Goal: Transaction & Acquisition: Purchase product/service

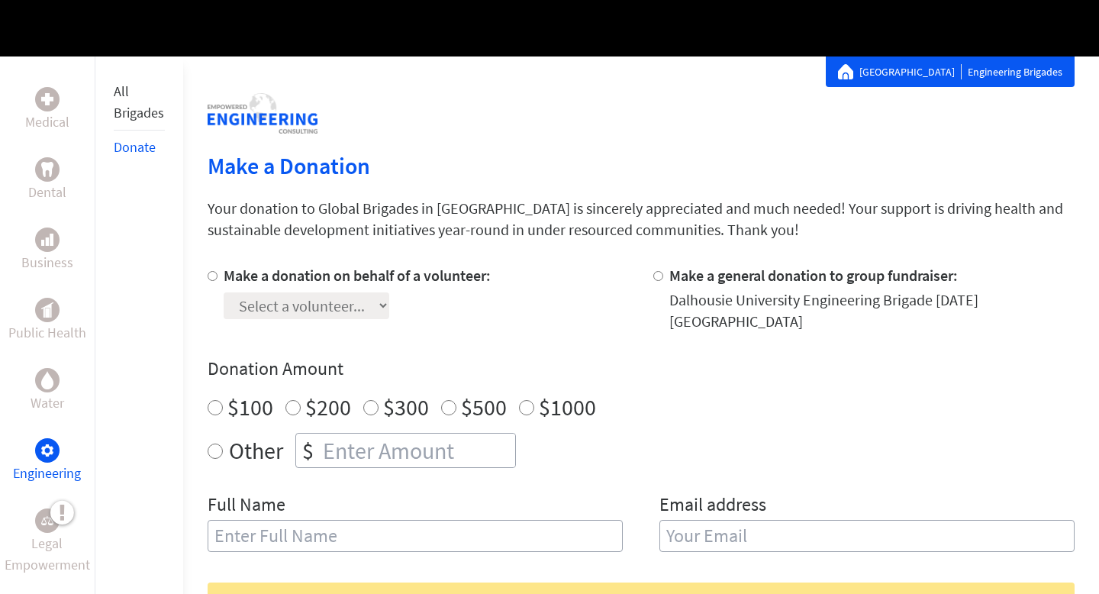
scroll to position [239, 0]
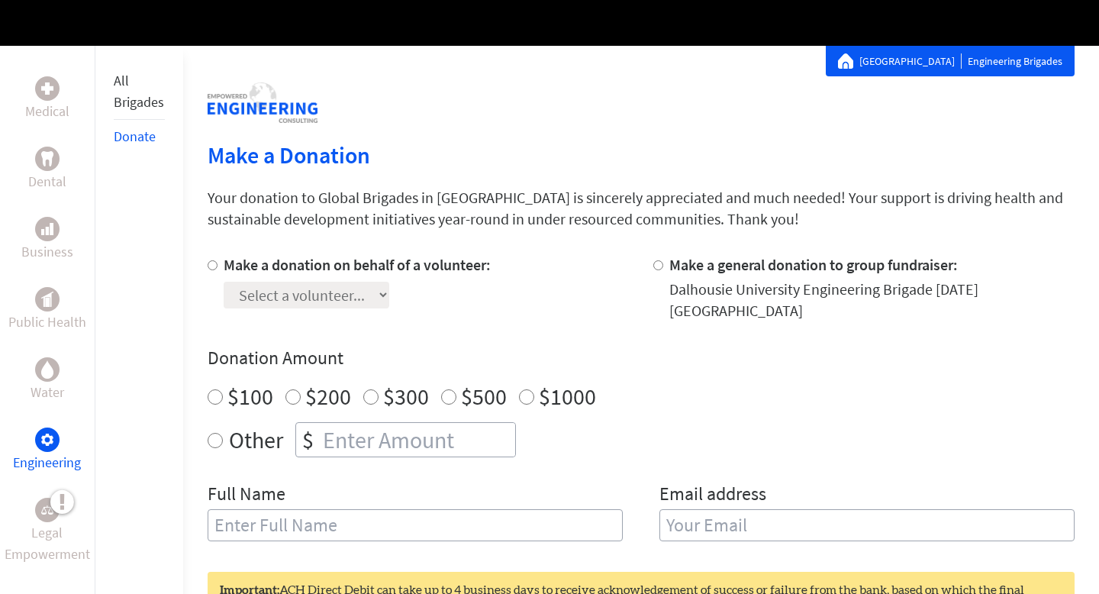
click at [211, 265] on input "Make a donation on behalf of a volunteer:" at bounding box center [212, 265] width 10 height 10
radio input "true"
click at [304, 293] on select "Select a volunteer... Alexandre DesAulniers Colton MacDonald Erica Sutherland F…" at bounding box center [307, 294] width 166 height 27
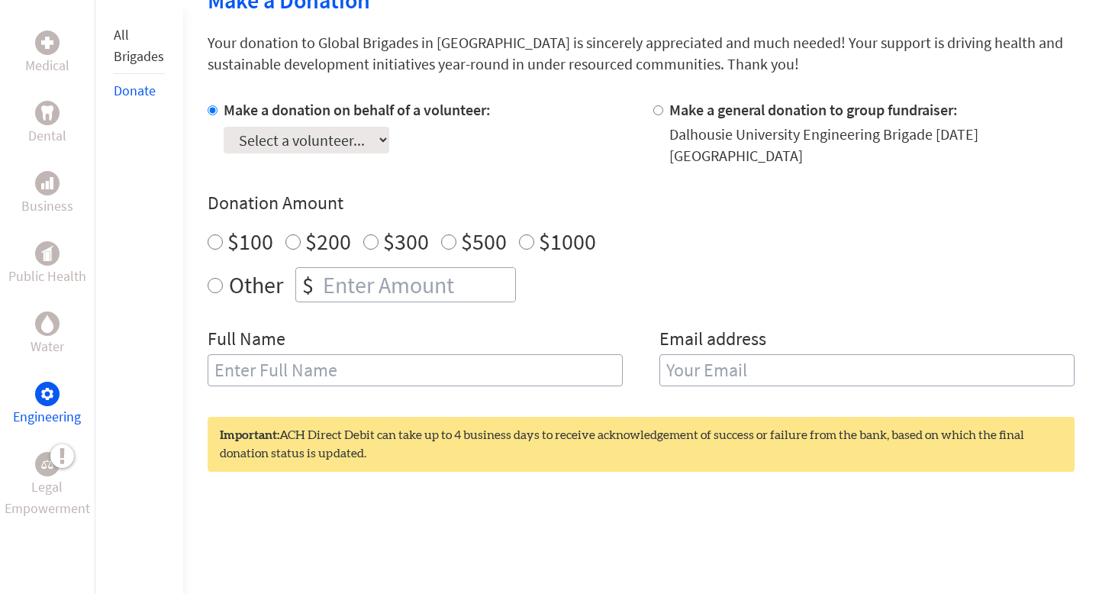
scroll to position [384, 0]
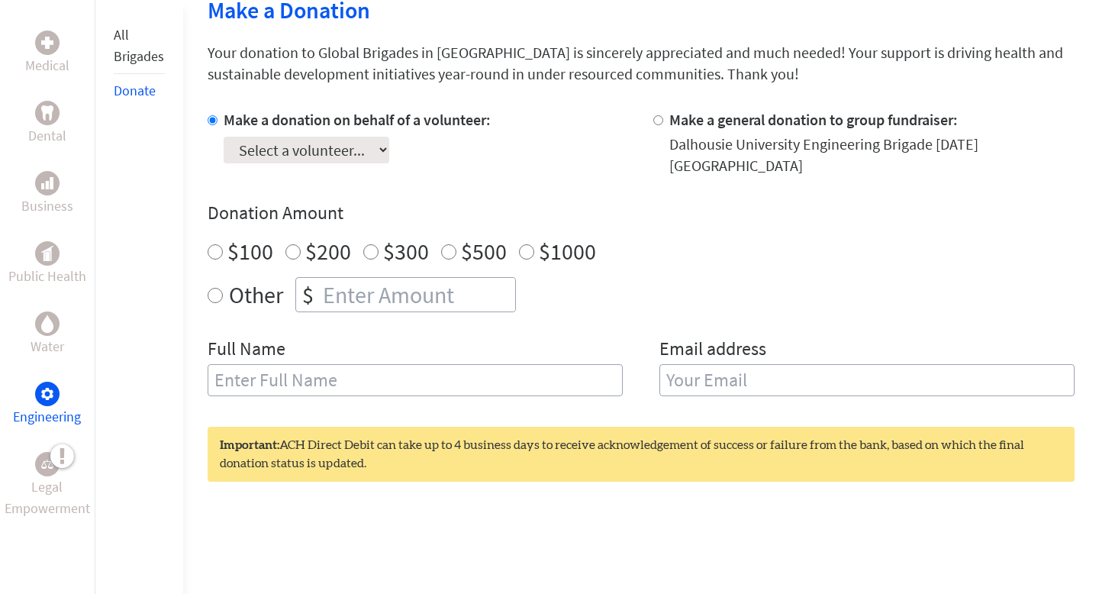
click at [389, 149] on select "Select a volunteer... Alexandre DesAulniers Colton MacDonald Erica Sutherland F…" at bounding box center [307, 150] width 166 height 27
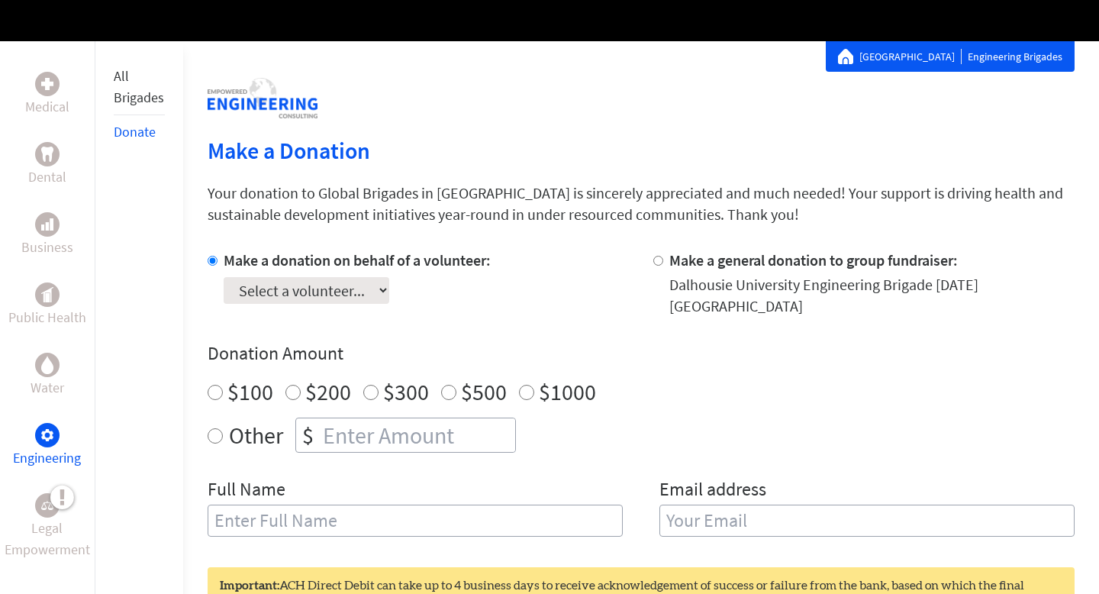
scroll to position [0, 0]
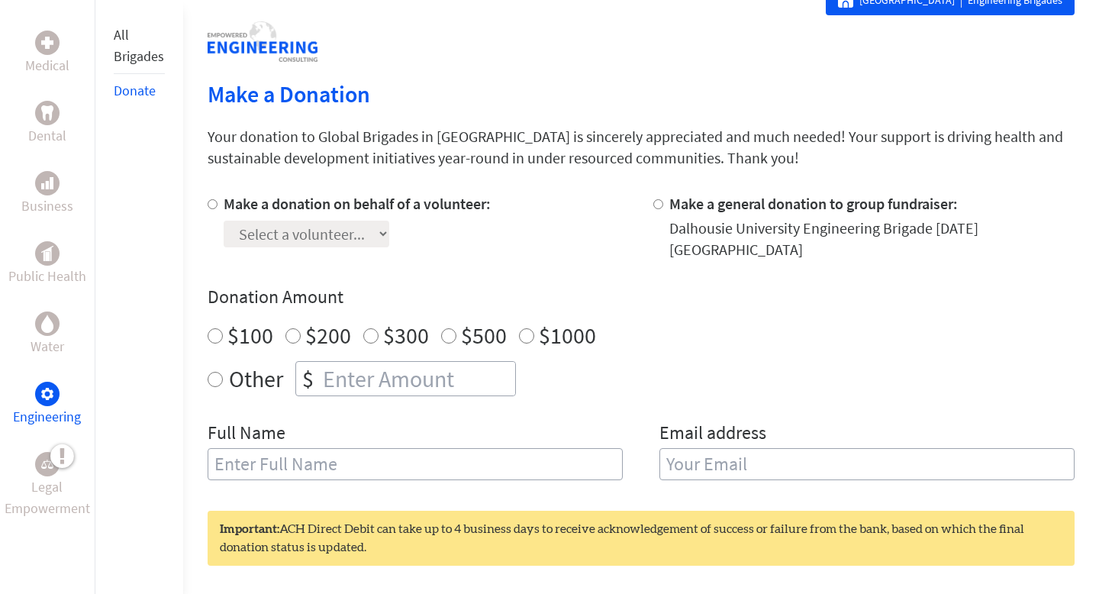
scroll to position [330, 0]
